Goal: Transaction & Acquisition: Purchase product/service

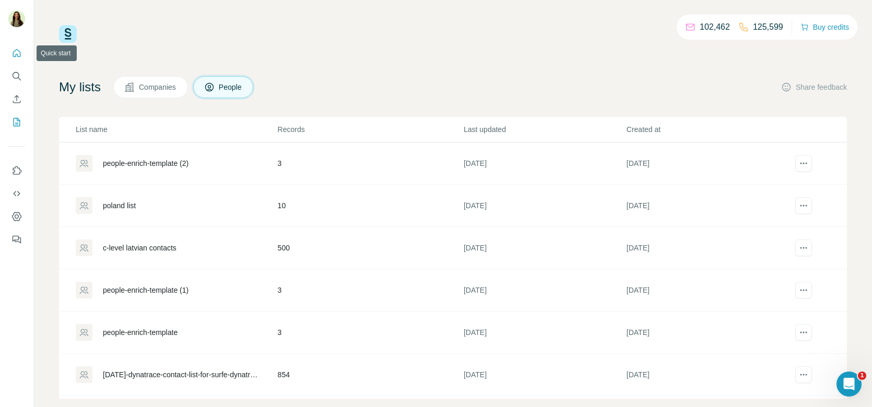
click at [19, 52] on icon "Quick start" at bounding box center [17, 53] width 8 height 8
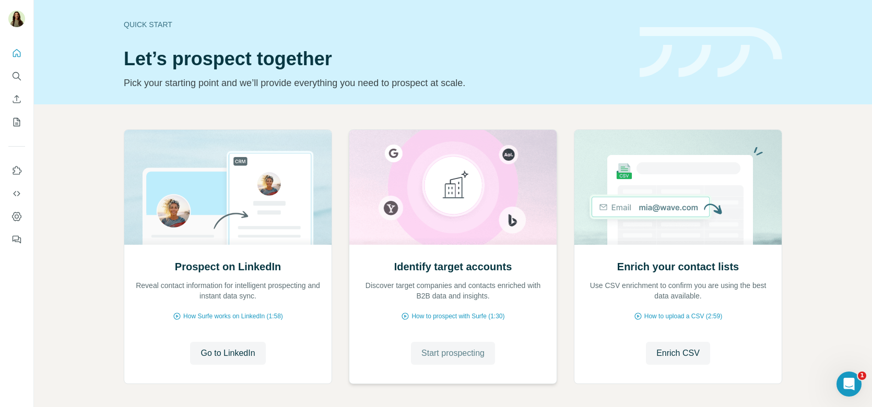
click at [435, 352] on span "Start prospecting" at bounding box center [453, 353] width 63 height 13
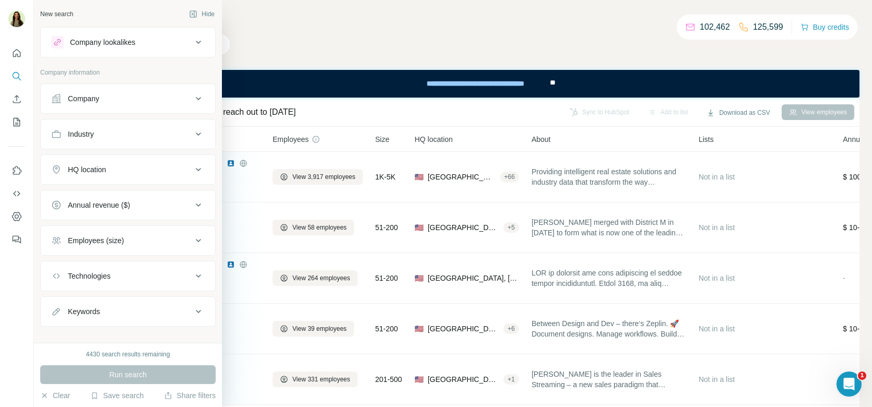
click at [94, 95] on div "Company" at bounding box center [83, 99] width 31 height 10
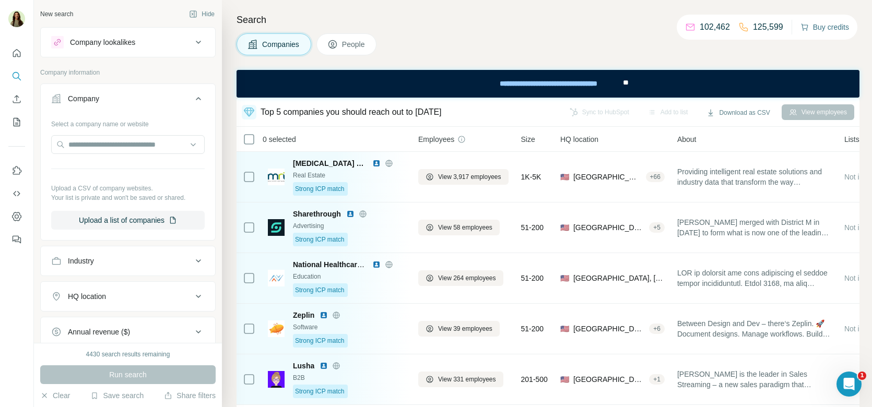
click at [814, 26] on button "Buy credits" at bounding box center [825, 27] width 49 height 15
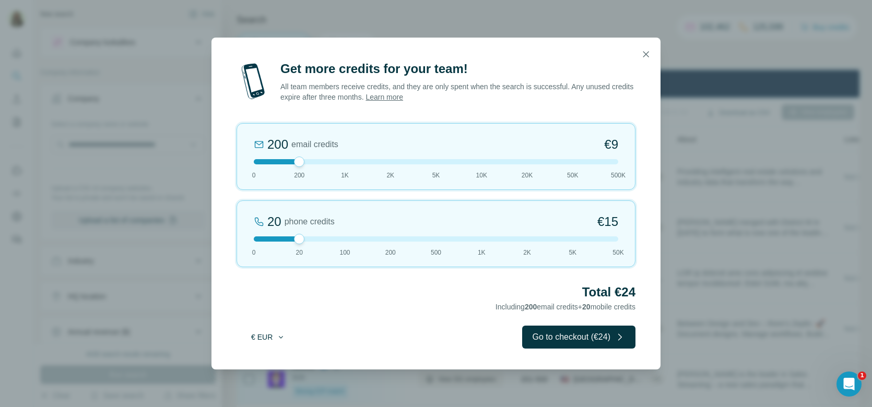
click at [258, 337] on button "€ EUR" at bounding box center [268, 337] width 49 height 19
click at [265, 356] on span "$ USD" at bounding box center [256, 360] width 21 height 10
drag, startPoint x: 597, startPoint y: 221, endPoint x: 605, endPoint y: 221, distance: 8.4
click at [605, 221] on div "20 phone credits $15" at bounding box center [436, 222] width 365 height 17
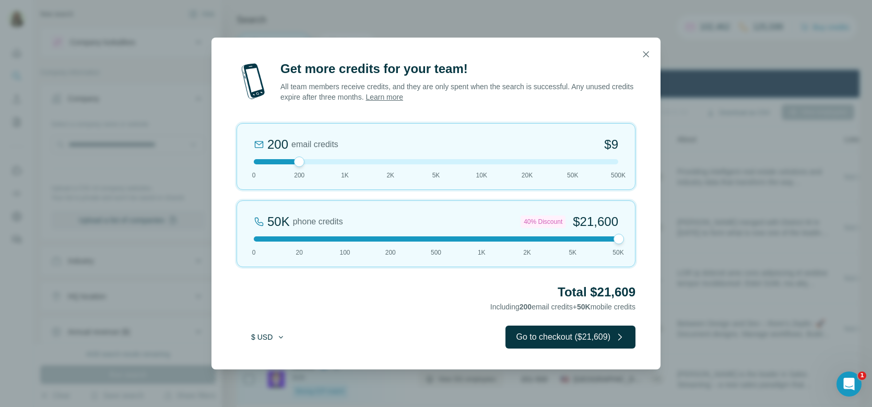
click at [272, 333] on button "$ USD" at bounding box center [268, 337] width 49 height 19
click at [265, 373] on div "€ EUR" at bounding box center [289, 379] width 100 height 19
click at [644, 53] on icon "button" at bounding box center [646, 54] width 10 height 10
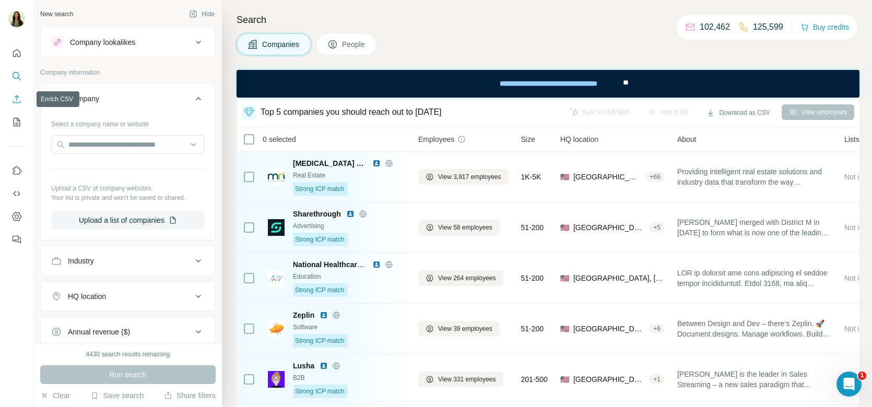
click at [13, 102] on icon "Enrich CSV" at bounding box center [16, 99] width 10 height 10
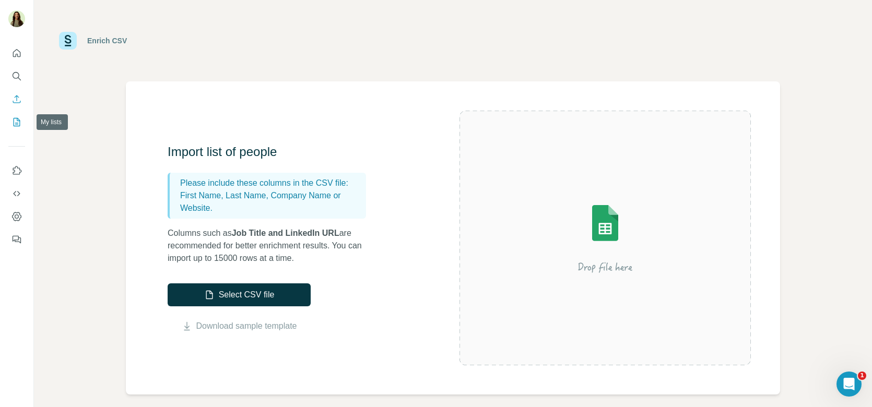
click at [17, 120] on icon "My lists" at bounding box center [16, 122] width 10 height 10
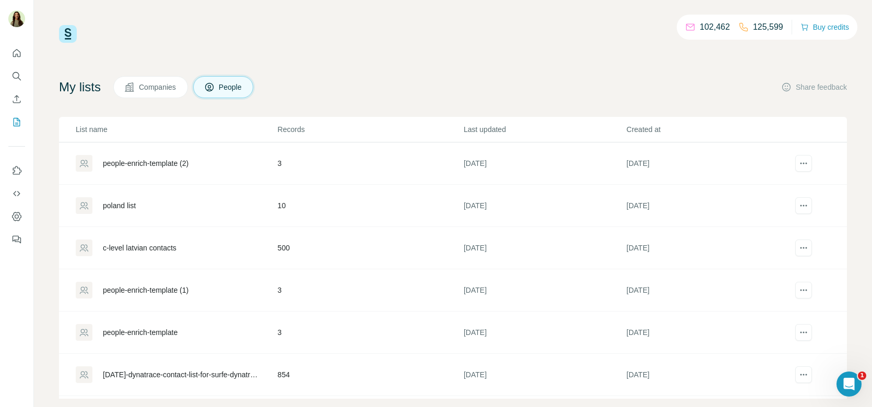
click at [171, 377] on div "[DATE]-dynatrace-contact-list-for-surfe-dynatrace - contact-list-for-surfe-dyna…" at bounding box center [181, 375] width 157 height 10
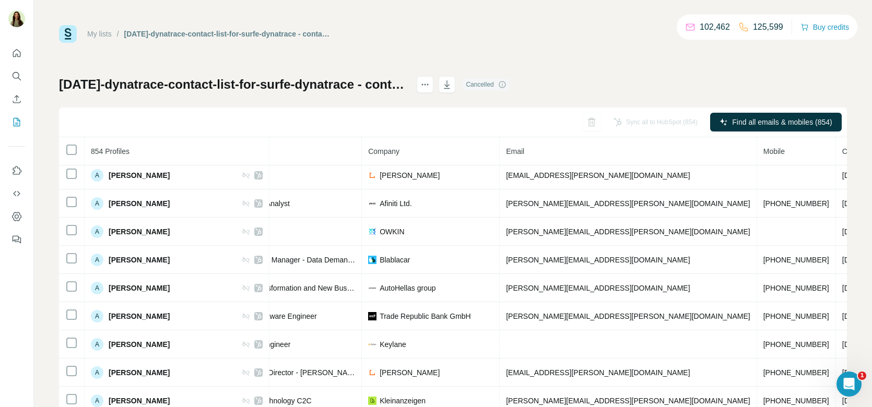
scroll to position [0, 169]
